Goal: Book appointment/travel/reservation

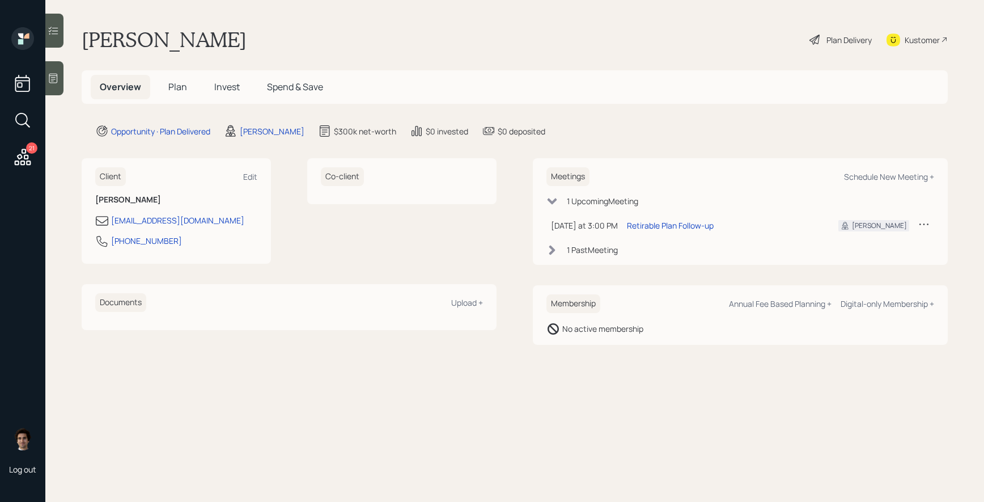
click at [176, 86] on span "Plan" at bounding box center [177, 87] width 19 height 12
select select "59554aeb-d739-4552-90b9-0d27d70b4bf7"
